Goal: Task Accomplishment & Management: Use online tool/utility

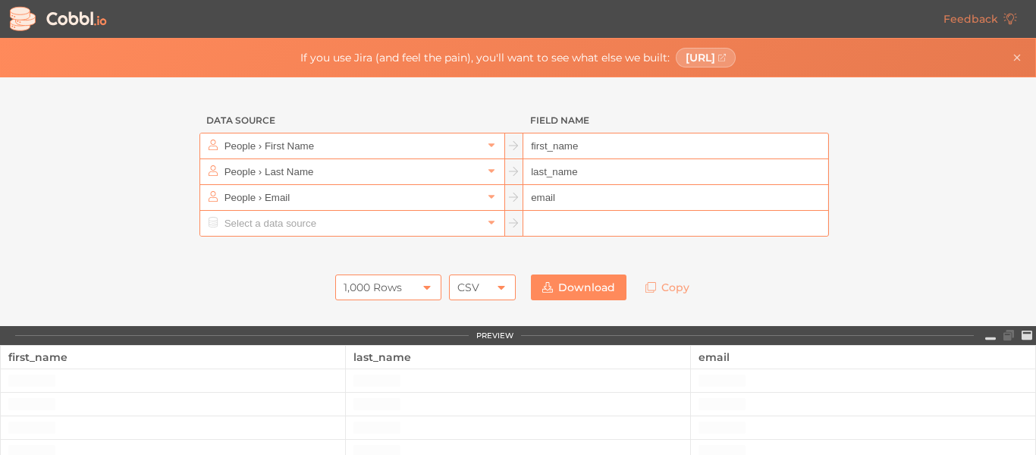
drag, startPoint x: 0, startPoint y: 0, endPoint x: 324, endPoint y: 225, distance: 394.4
click at [324, 225] on input "text" at bounding box center [352, 223] width 262 height 25
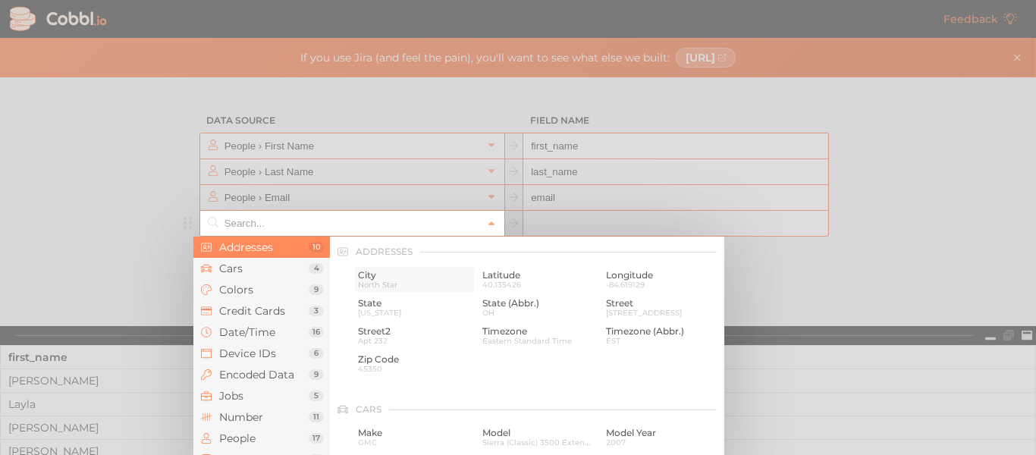
click at [377, 271] on span "City" at bounding box center [414, 275] width 113 height 11
type input "Addresses › City"
type input "city"
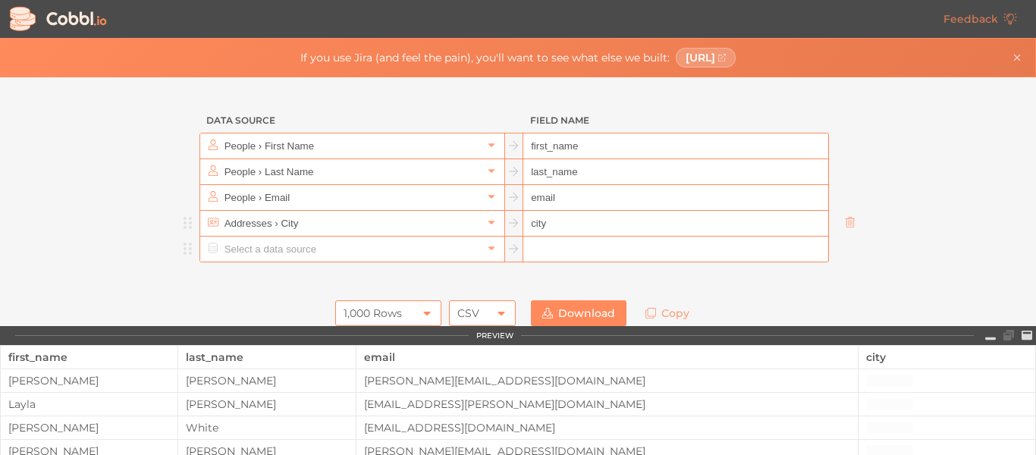
click at [303, 252] on input "text" at bounding box center [352, 249] width 262 height 25
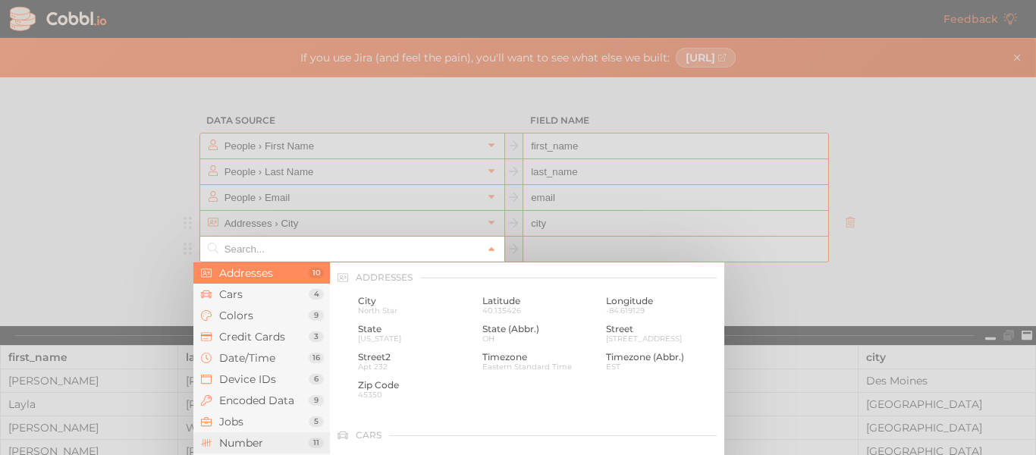
click at [240, 444] on span "Number" at bounding box center [263, 443] width 89 height 12
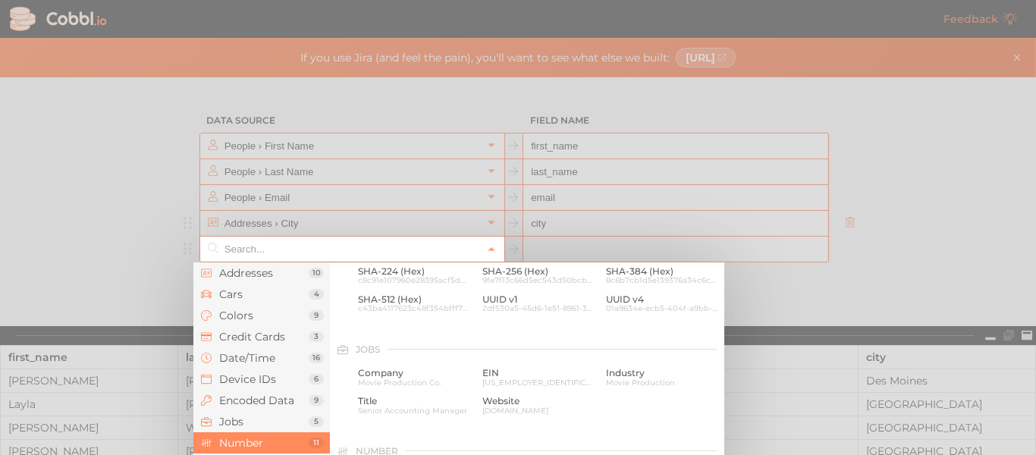
scroll to position [1010, 0]
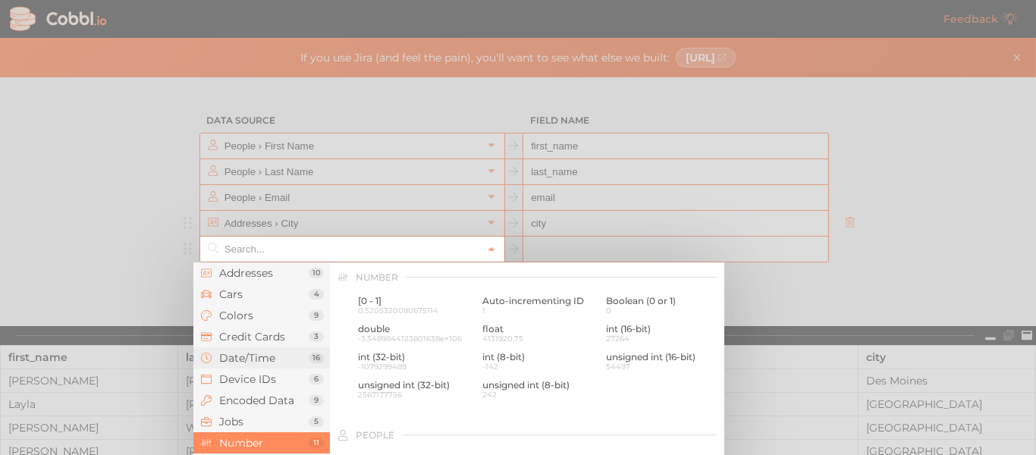
click at [246, 350] on li "Date/Time 16" at bounding box center [261, 357] width 136 height 21
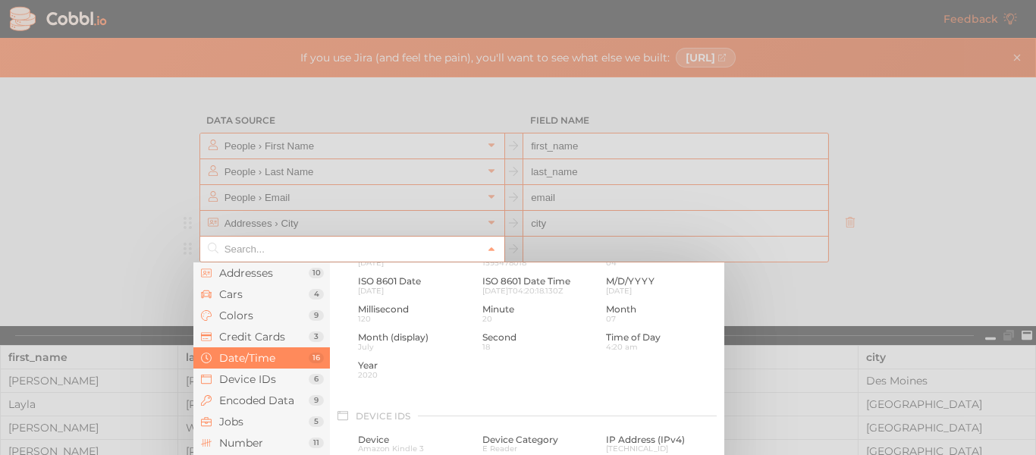
scroll to position [463, 0]
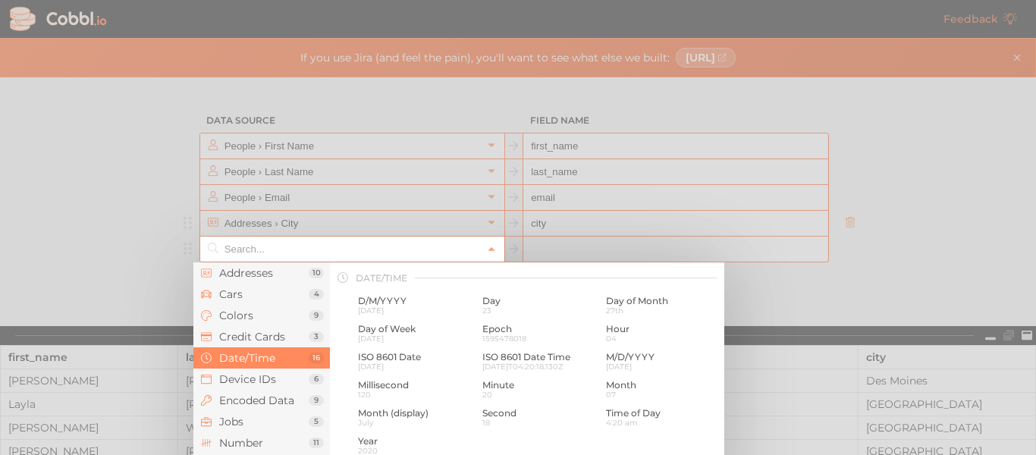
click at [103, 293] on div at bounding box center [518, 227] width 1036 height 455
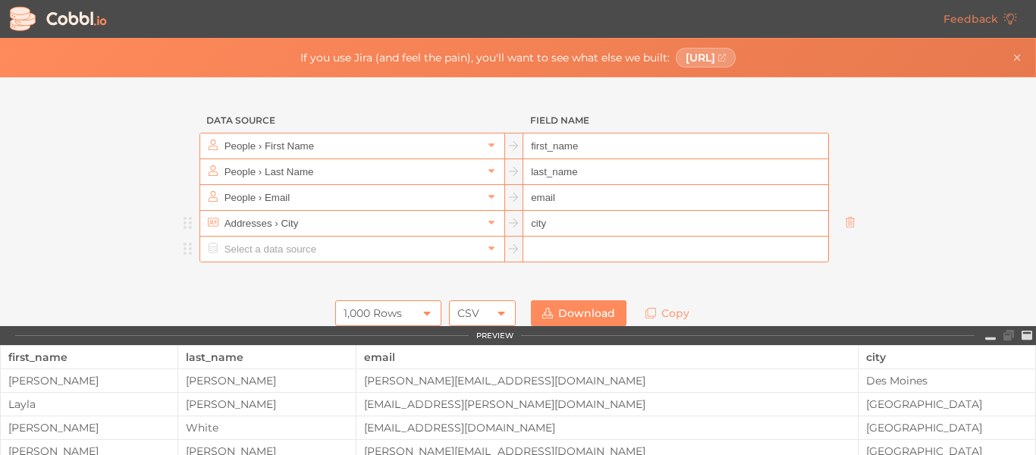
click at [234, 249] on input "text" at bounding box center [352, 249] width 262 height 25
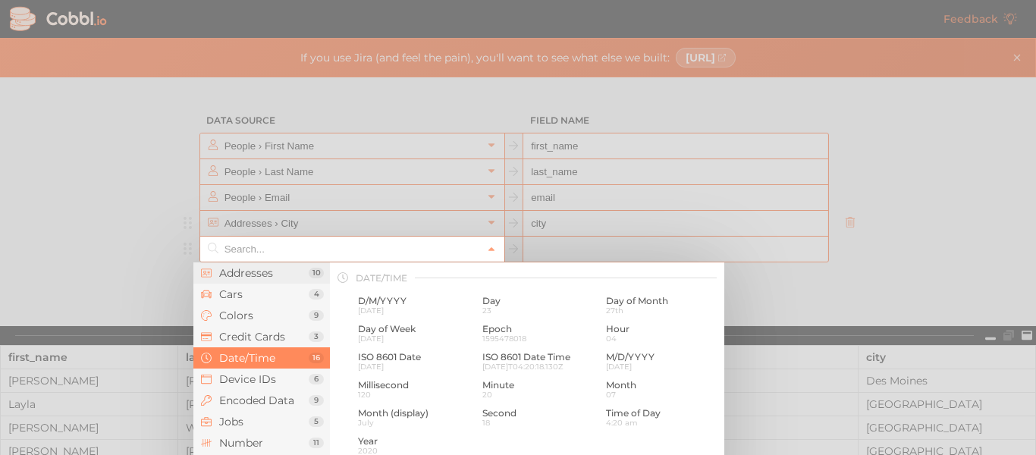
click at [234, 271] on span "Addresses" at bounding box center [263, 273] width 89 height 12
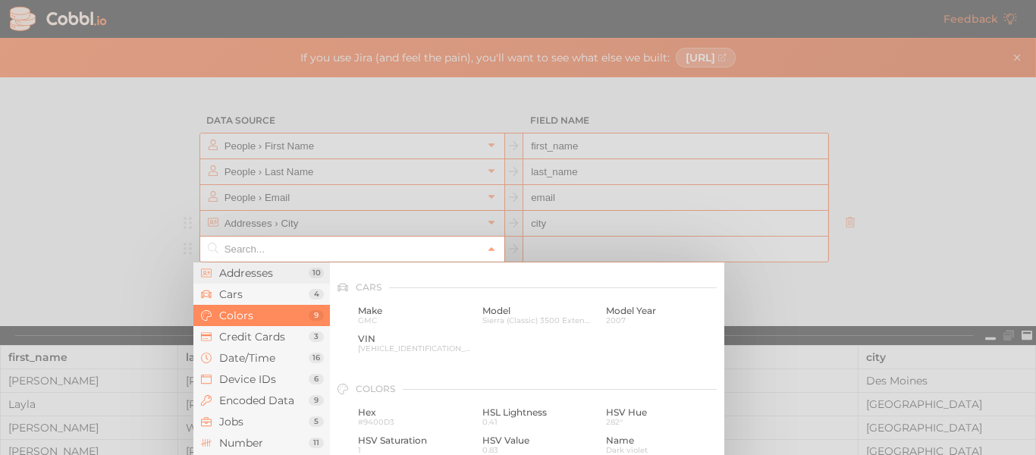
scroll to position [0, 0]
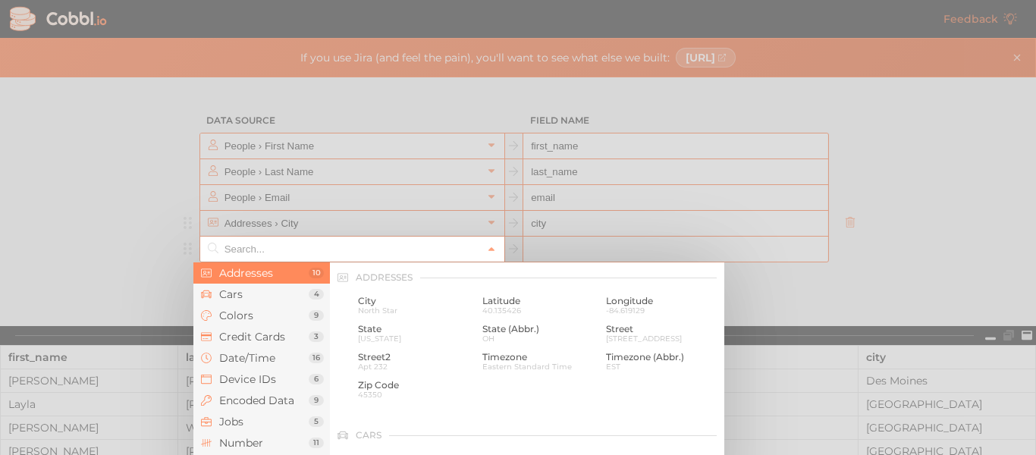
click at [246, 243] on input "text" at bounding box center [352, 249] width 262 height 25
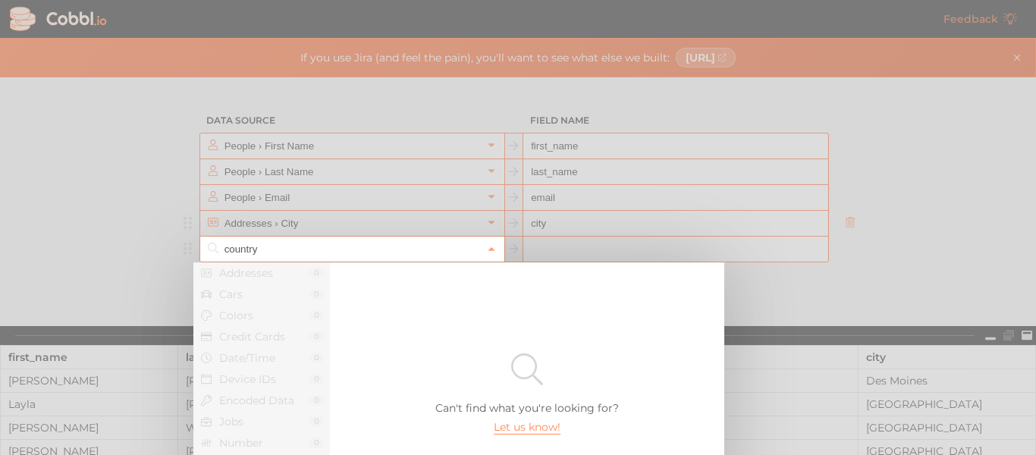
click at [274, 249] on input "country" at bounding box center [352, 249] width 262 height 25
type input "c"
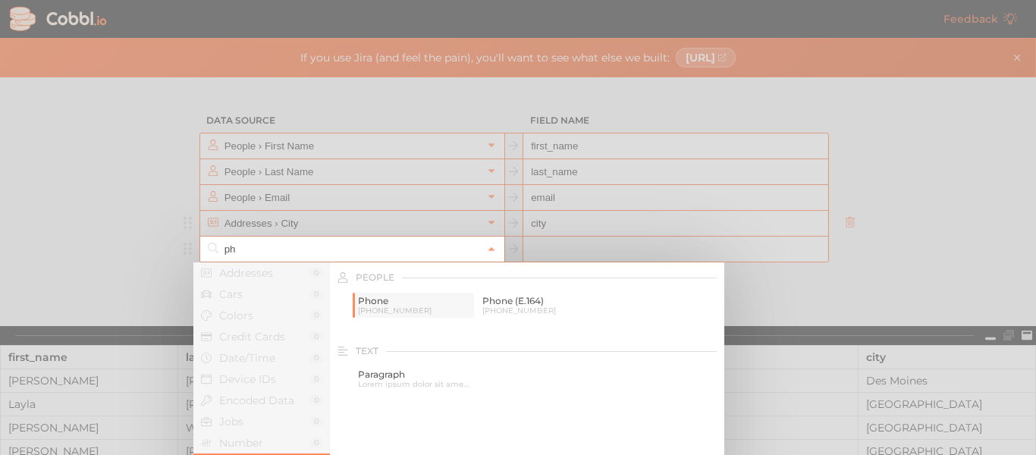
click at [412, 300] on span "Phone" at bounding box center [414, 301] width 113 height 11
type input "People › Phone"
type input "phone"
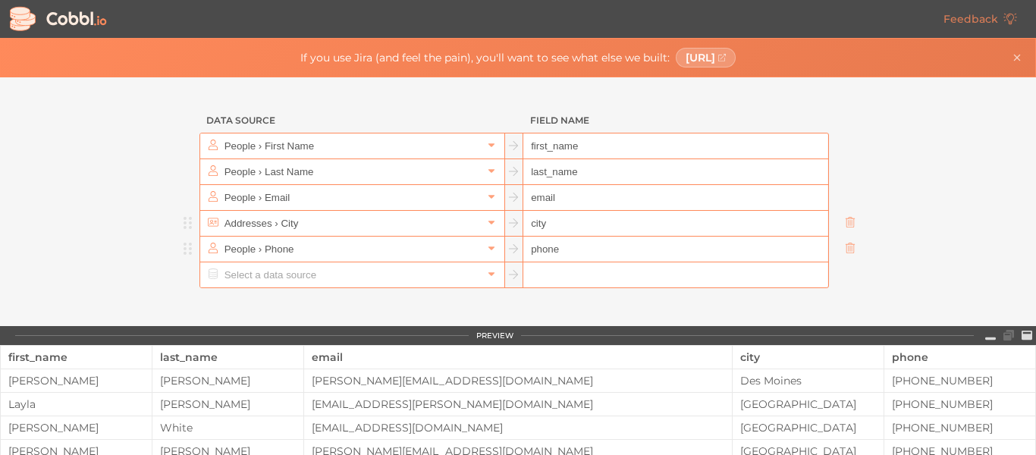
click at [150, 279] on div "Data Source Field Name People › First Name first_name People › Last Name last_n…" at bounding box center [517, 201] width 1035 height 249
click at [266, 275] on input "text" at bounding box center [352, 274] width 262 height 25
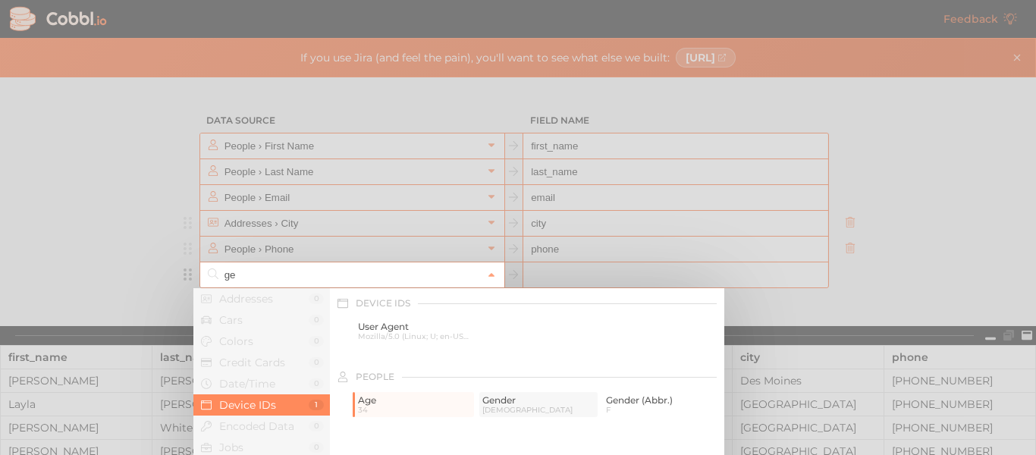
click at [484, 397] on span "Gender" at bounding box center [538, 400] width 113 height 11
type input "People › Gender"
type input "gender"
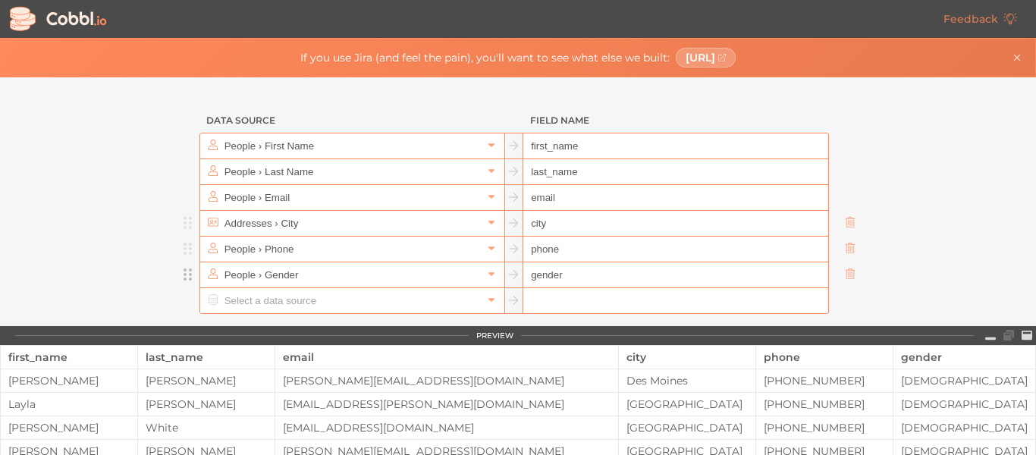
click at [93, 263] on div "Data Source Field Name People › First Name first_name People › Last Name last_n…" at bounding box center [517, 201] width 1035 height 249
click at [228, 303] on input "text" at bounding box center [352, 300] width 262 height 25
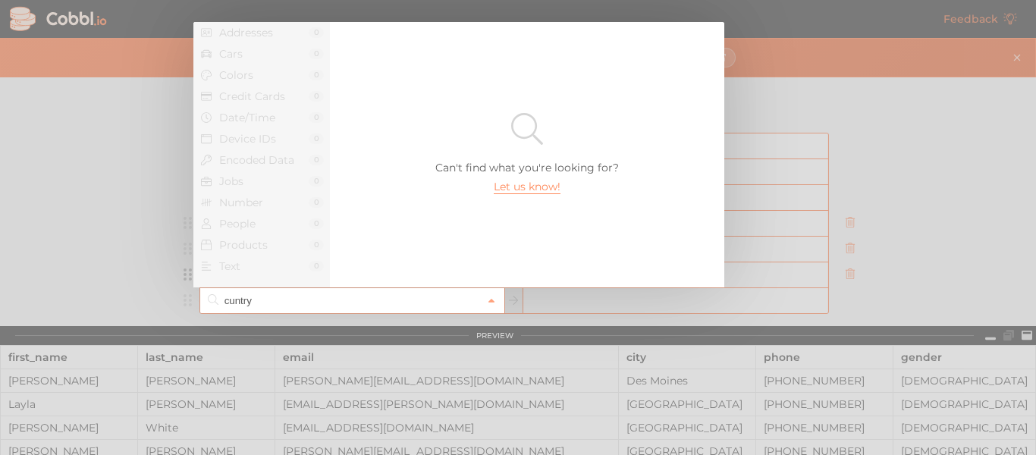
click at [172, 264] on div at bounding box center [518, 227] width 1036 height 455
type input "cuntry"
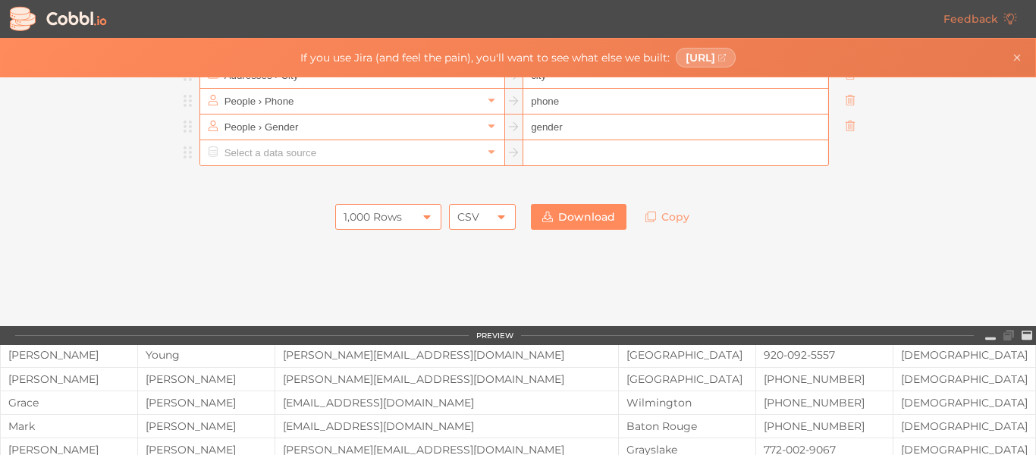
scroll to position [152, 0]
click at [495, 209] on icon at bounding box center [501, 213] width 12 height 12
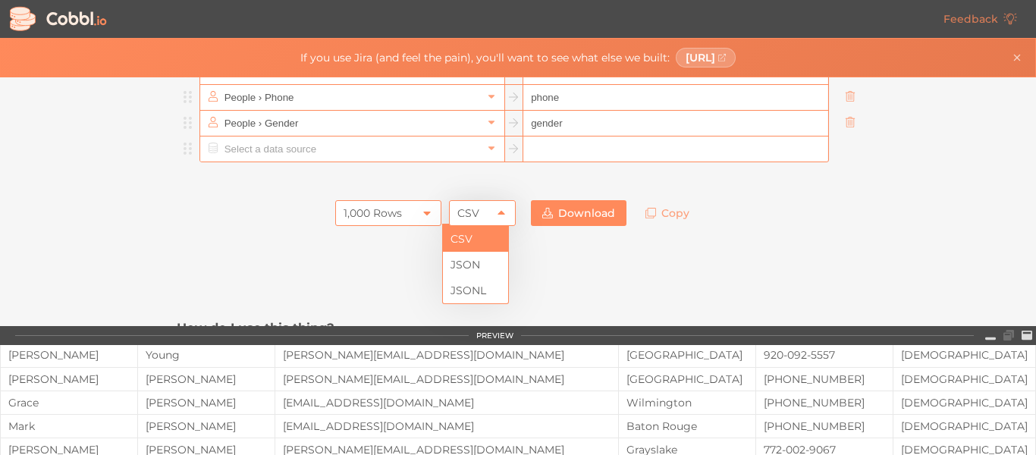
click at [495, 209] on icon at bounding box center [501, 213] width 12 height 12
click at [562, 214] on link "Download" at bounding box center [579, 213] width 96 height 26
